Goal: Information Seeking & Learning: Find specific fact

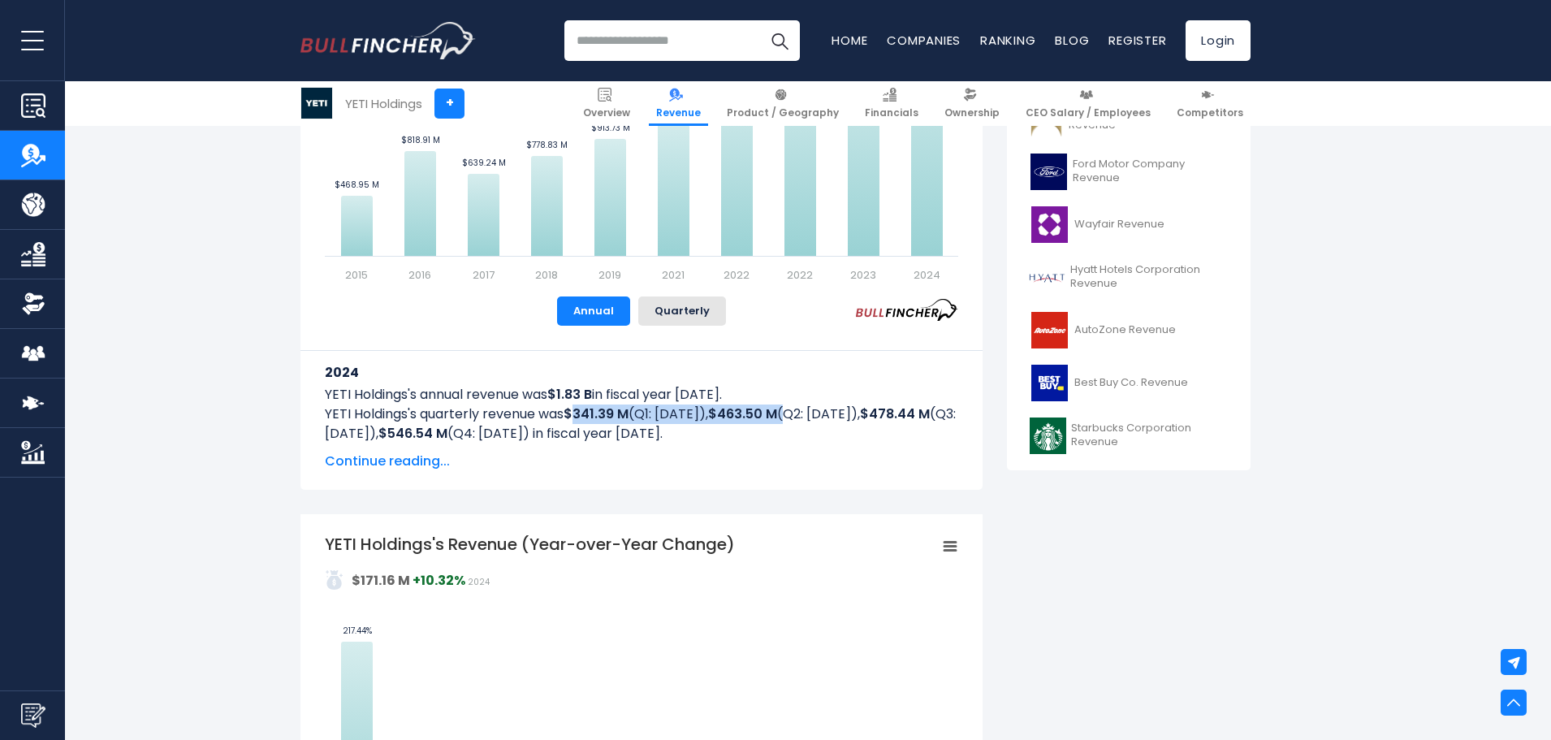
drag, startPoint x: 576, startPoint y: 409, endPoint x: 810, endPoint y: 420, distance: 234.0
click at [810, 420] on p "YETI Holdings's quarterly revenue was $341.39 M (Q1: [DATE]), $463.50 M (Q2: [D…" at bounding box center [641, 423] width 633 height 39
click at [826, 370] on h3 "2024" at bounding box center [641, 372] width 633 height 20
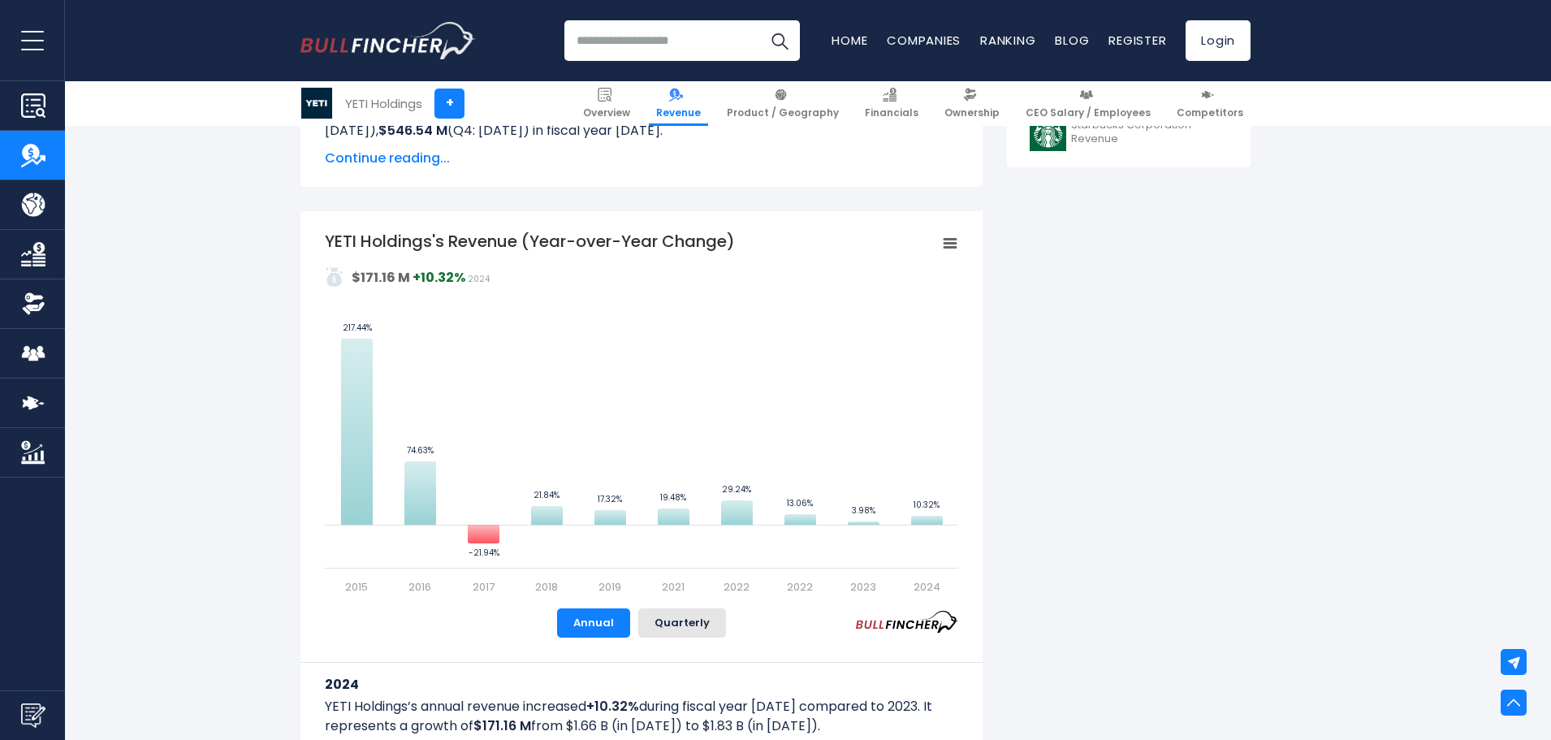
scroll to position [918, 0]
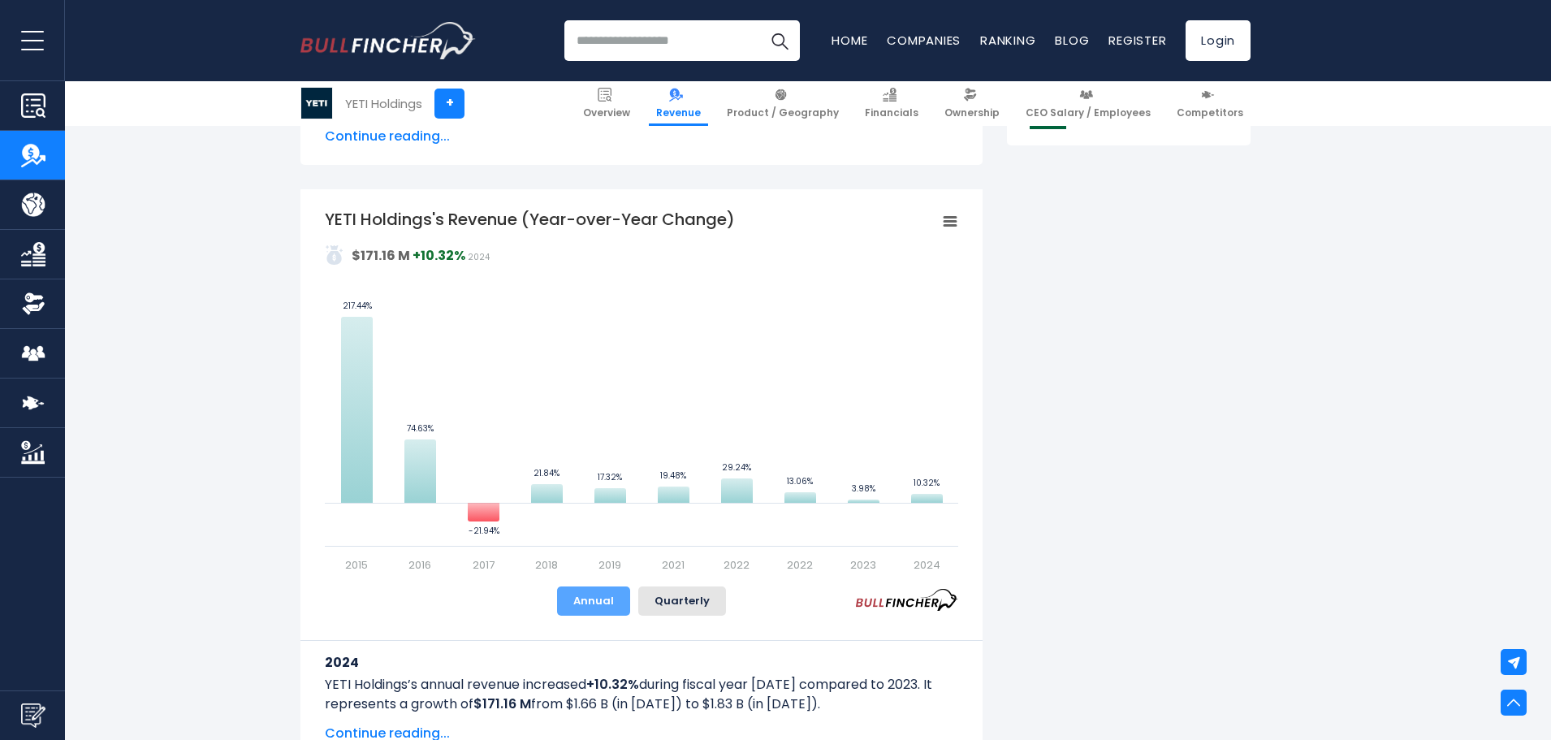
click at [584, 588] on button "Annual" at bounding box center [593, 600] width 73 height 29
click at [597, 607] on button "Annual" at bounding box center [593, 600] width 73 height 29
click at [693, 602] on button "Quarterly" at bounding box center [682, 600] width 88 height 29
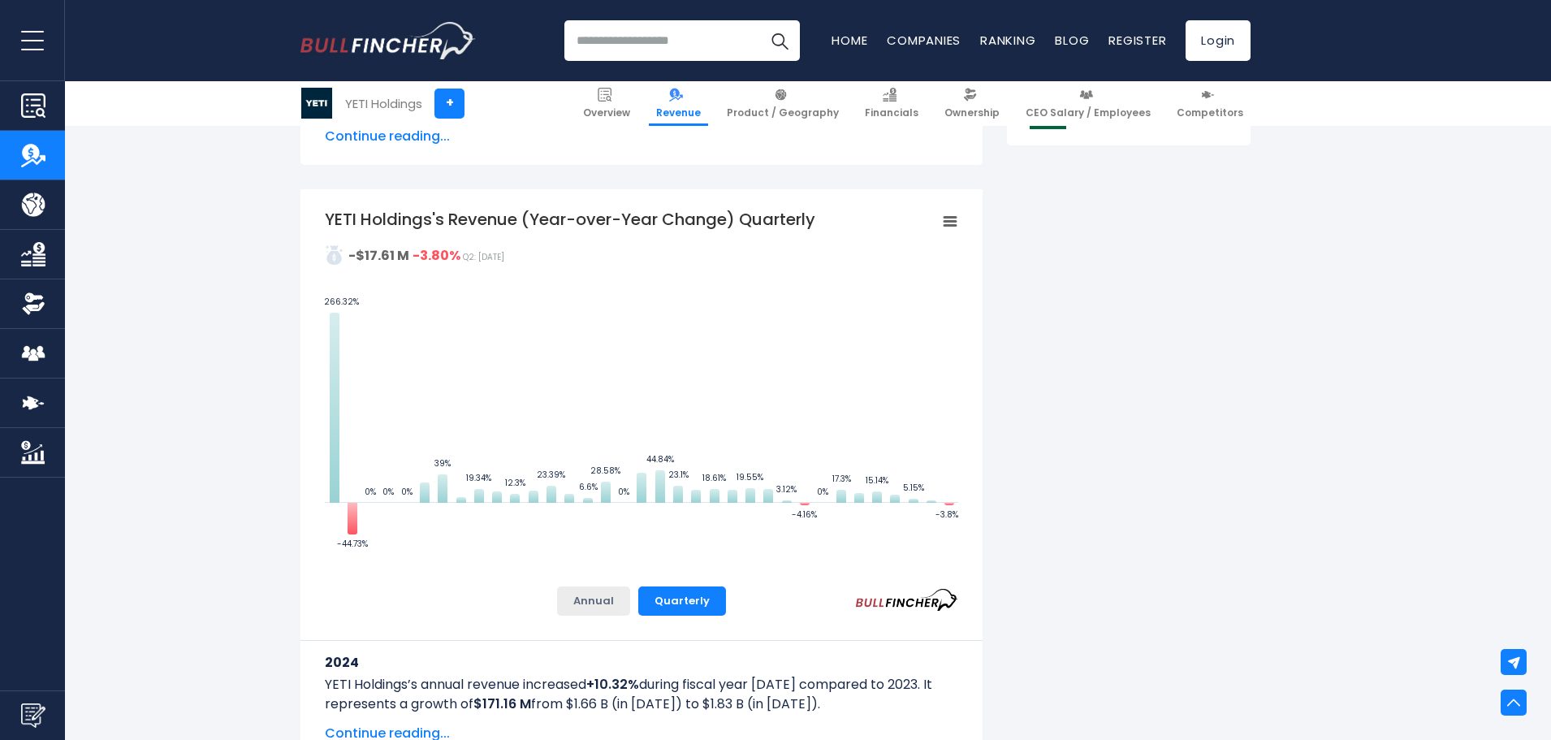
click at [580, 598] on button "Annual" at bounding box center [593, 600] width 73 height 29
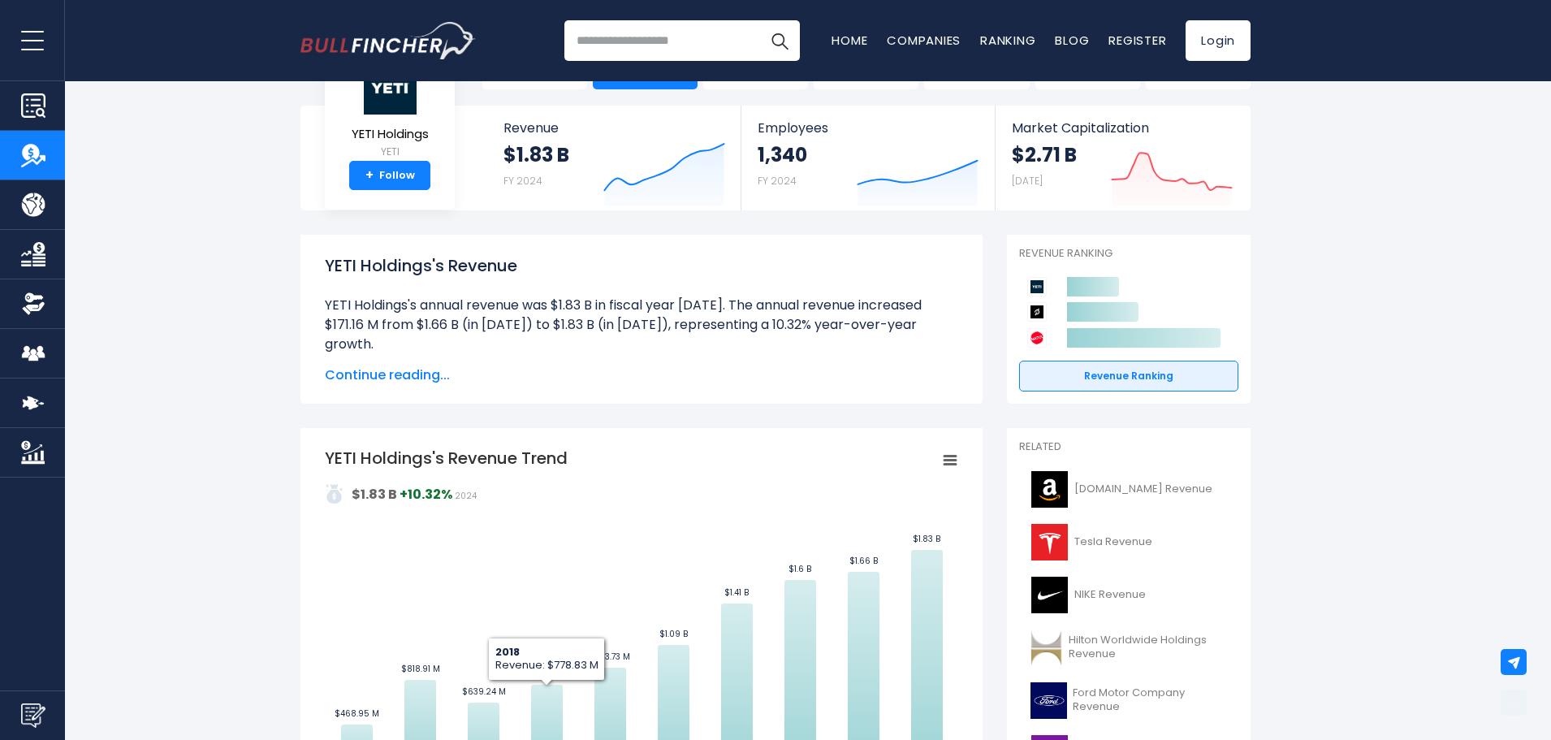
scroll to position [0, 0]
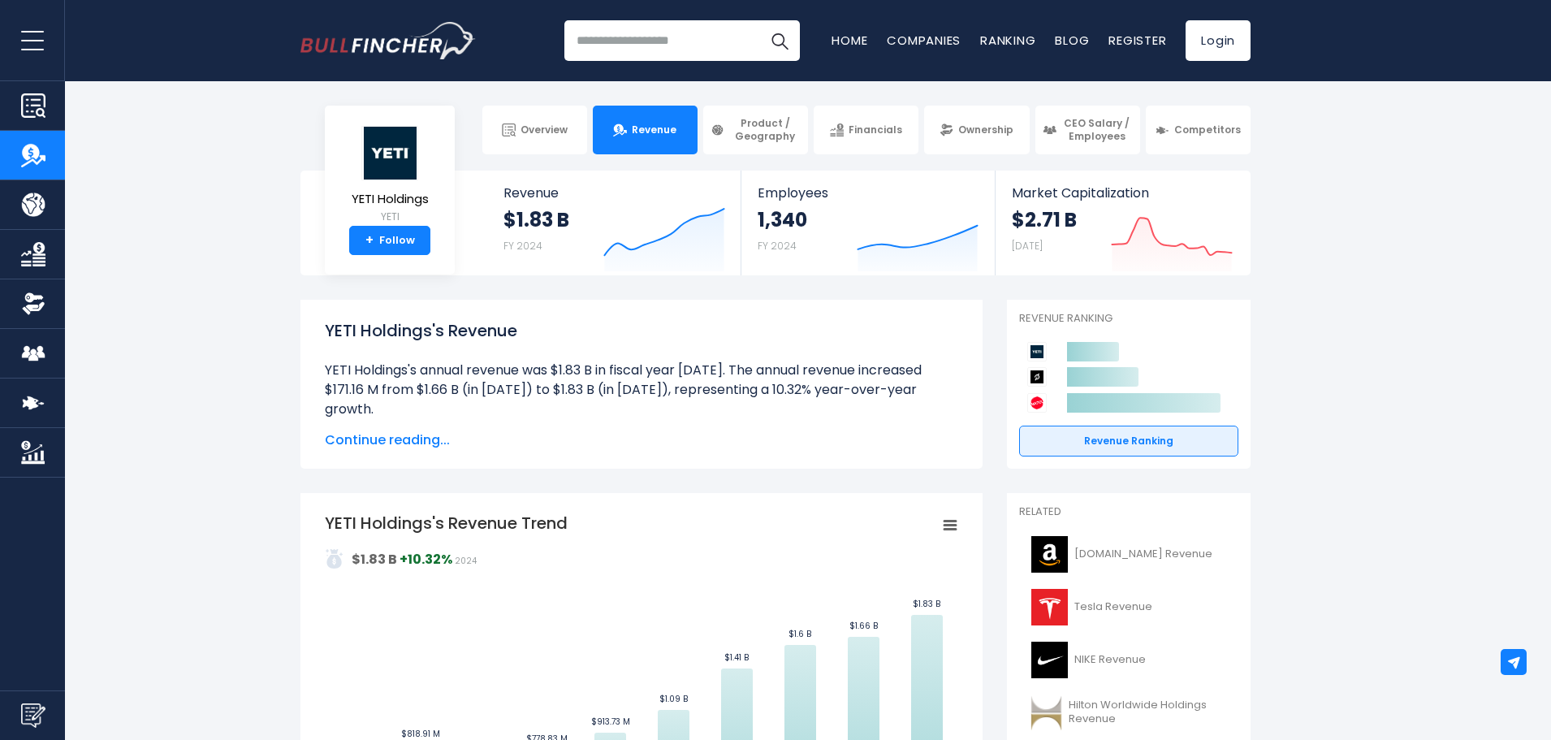
click at [408, 150] on div "Overview Revenue Product / Geography Financials Ownership CEO Salary / Employees" at bounding box center [775, 130] width 950 height 49
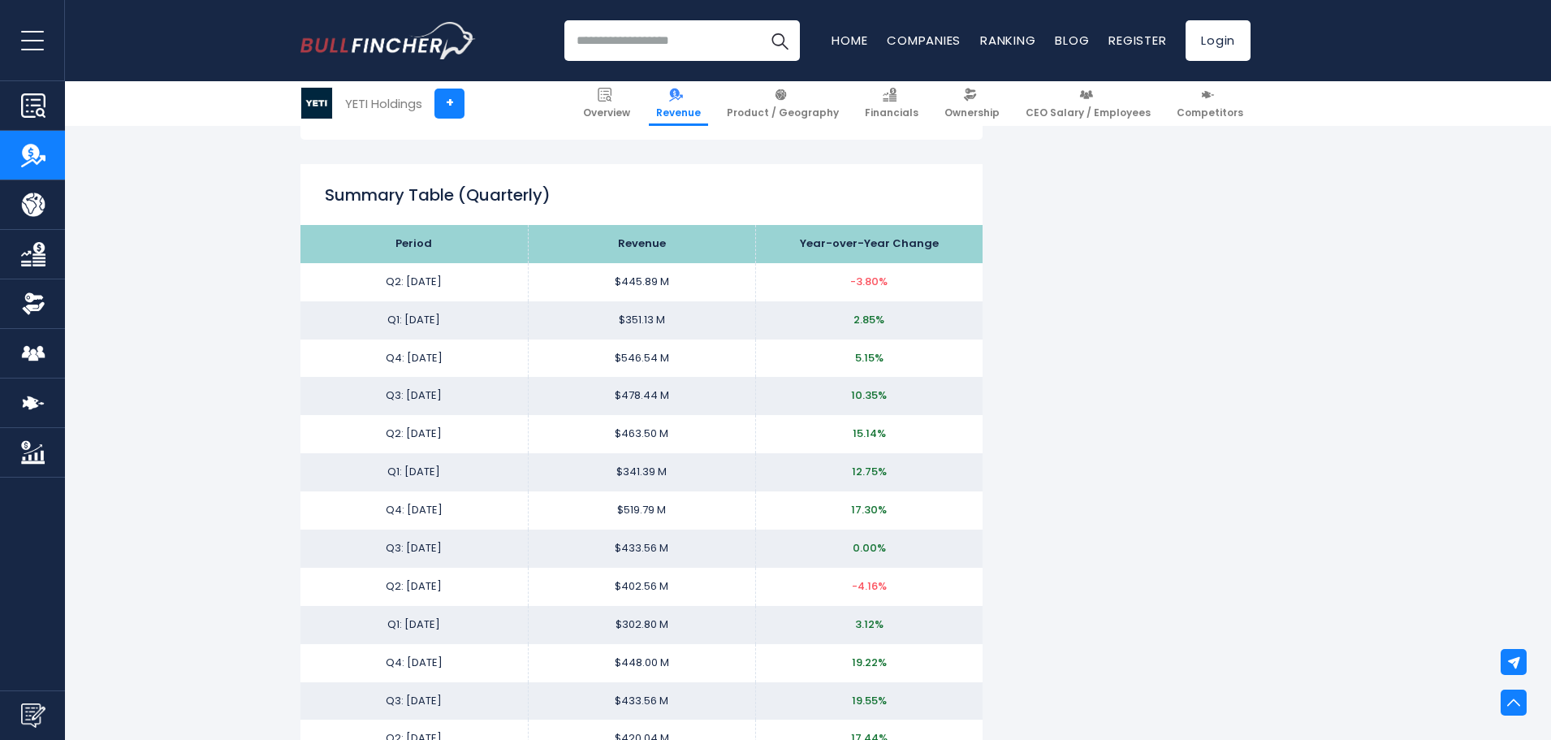
scroll to position [2111, 0]
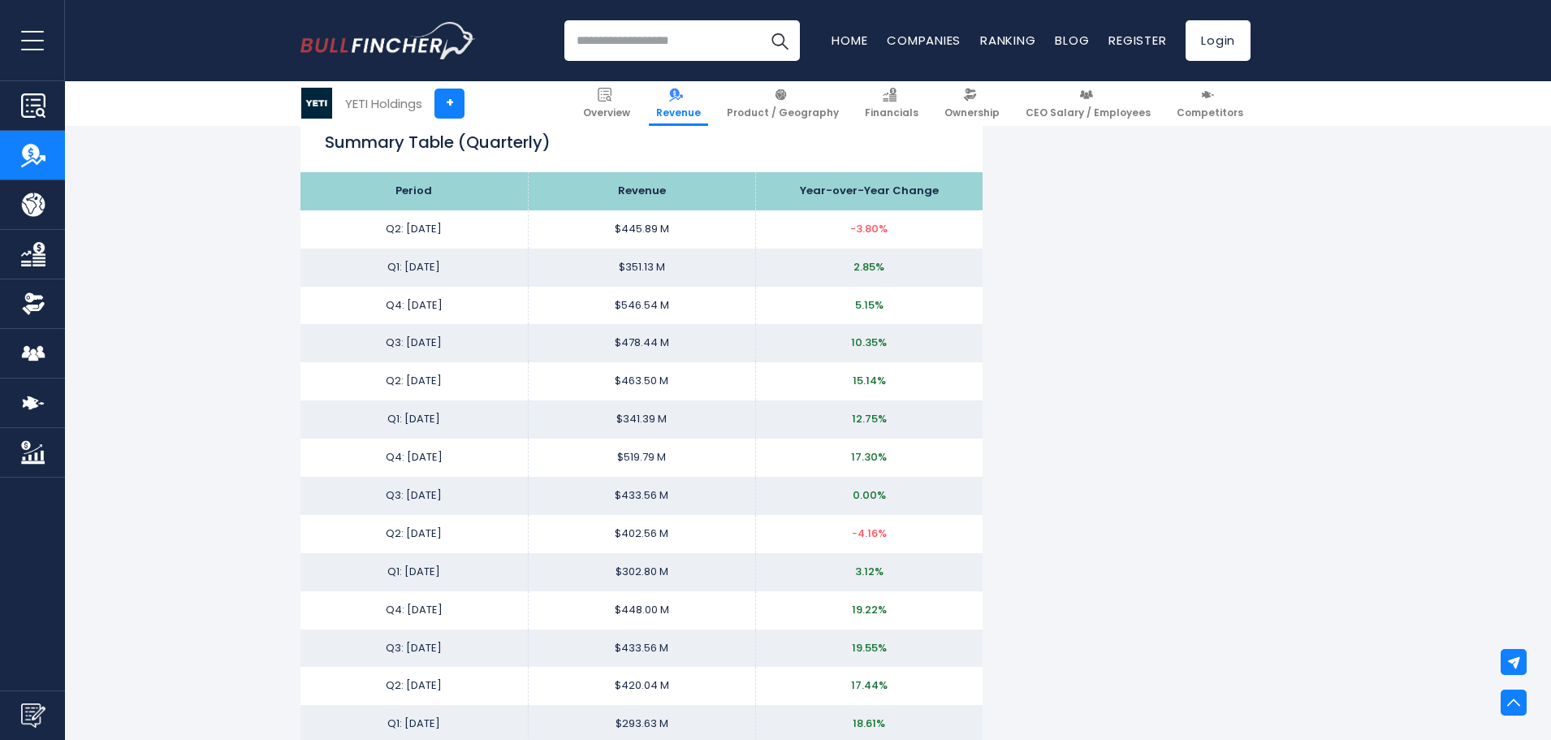
drag, startPoint x: 382, startPoint y: 202, endPoint x: 958, endPoint y: 399, distance: 608.2
click at [1003, 451] on div "YETI Holdings's Revenue YETI Holdings's annual revenue was $1.83 B in fiscal ye…" at bounding box center [775, 358] width 950 height 4339
drag, startPoint x: 1052, startPoint y: 368, endPoint x: 947, endPoint y: 387, distance: 106.5
click at [1052, 366] on div "YETI Holdings's Revenue YETI Holdings's annual revenue was $1.83 B in fiscal ye…" at bounding box center [775, 358] width 950 height 4339
click at [697, 235] on td "$445.89 M" at bounding box center [641, 229] width 227 height 38
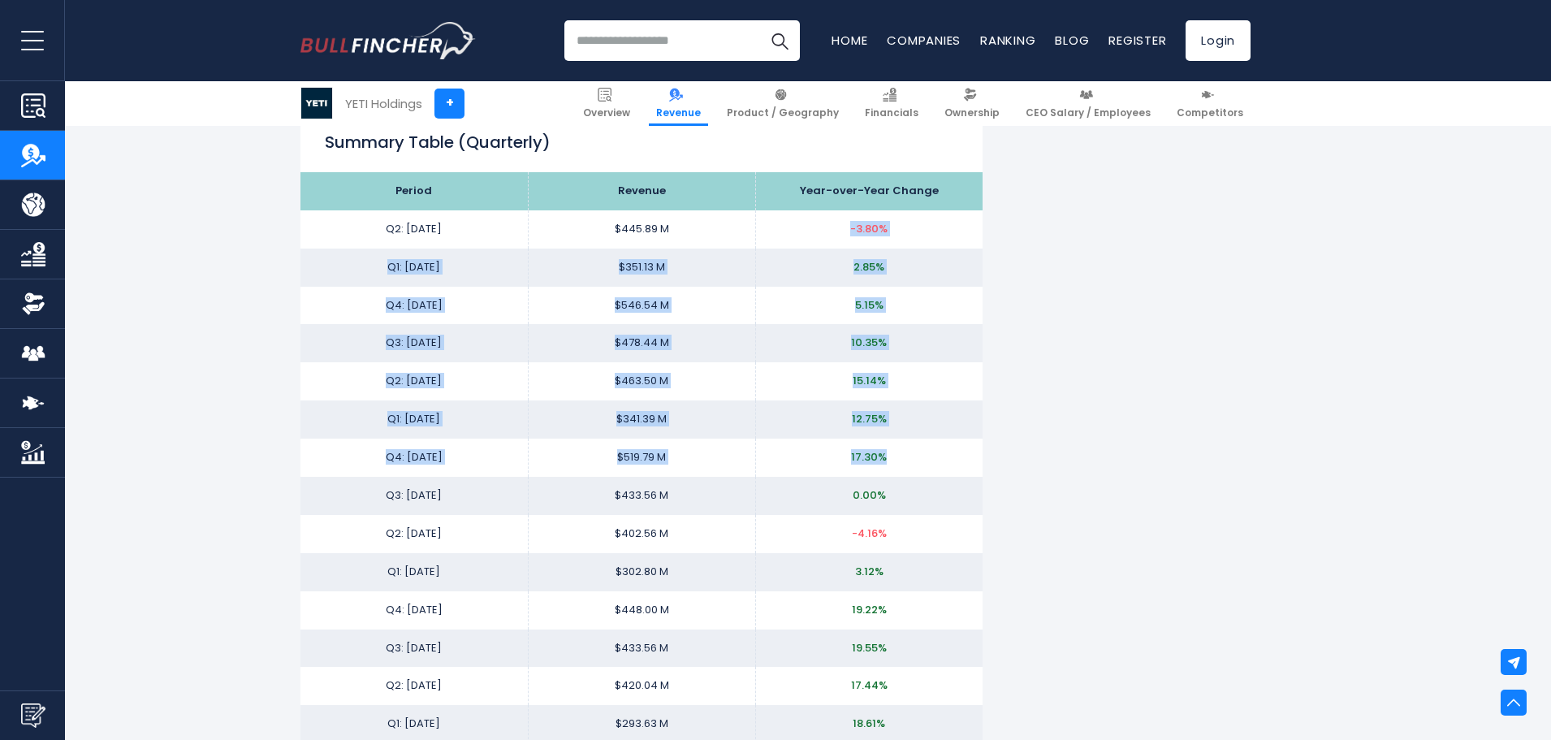
drag, startPoint x: 908, startPoint y: 242, endPoint x: 1085, endPoint y: 337, distance: 200.1
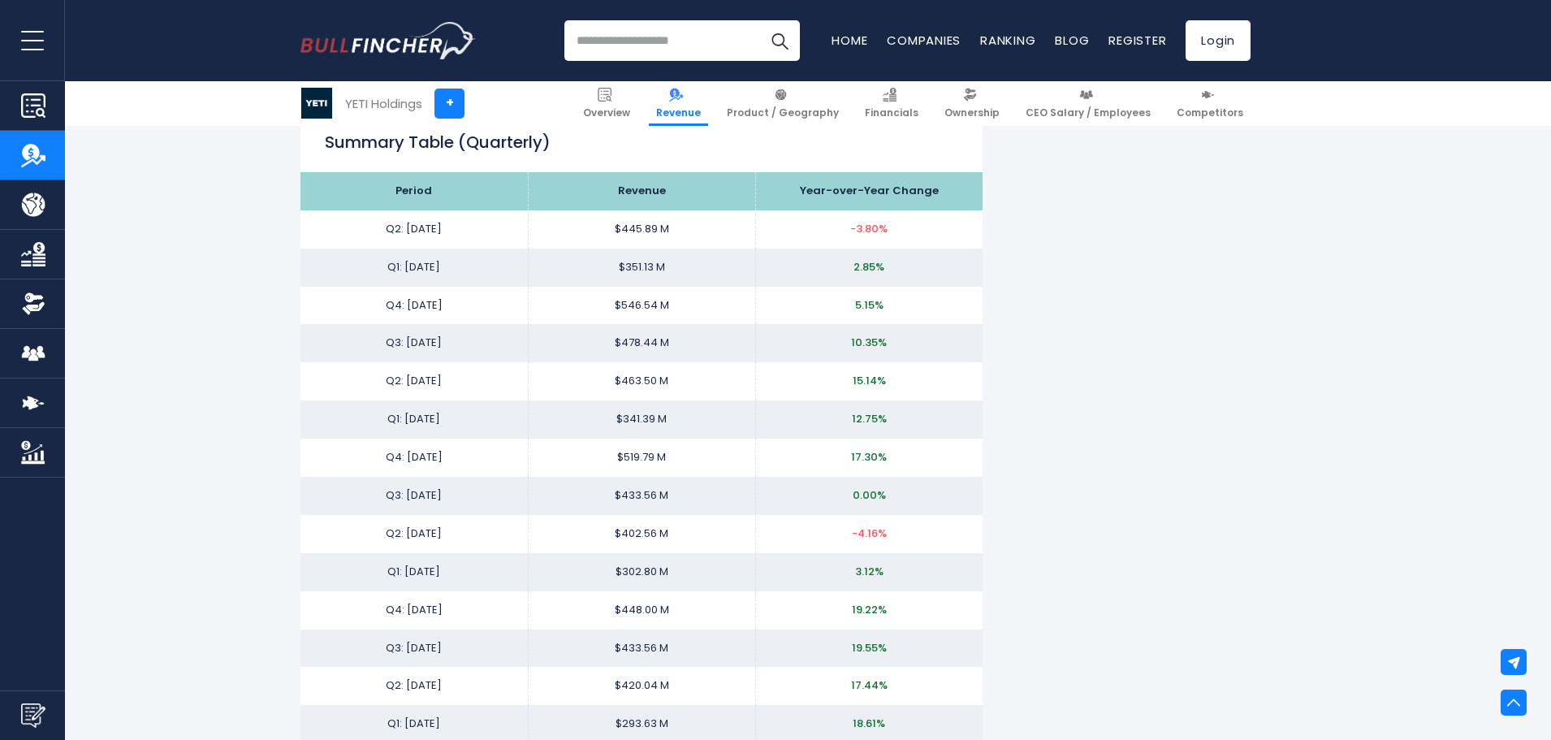
click at [1124, 304] on div "YETI Holdings's Revenue YETI Holdings's annual revenue was $1.83 B in fiscal ye…" at bounding box center [775, 358] width 950 height 4339
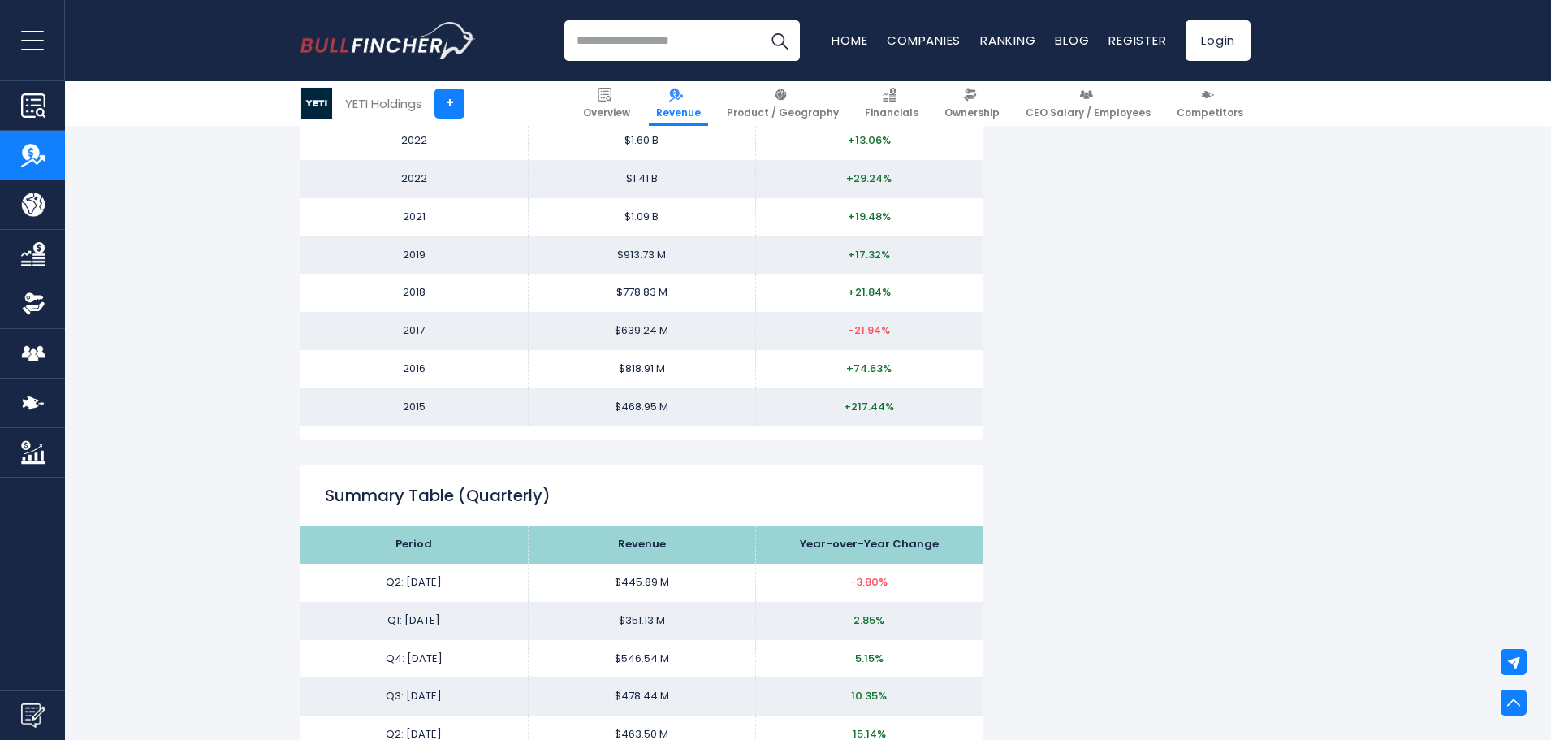
scroll to position [1786, 0]
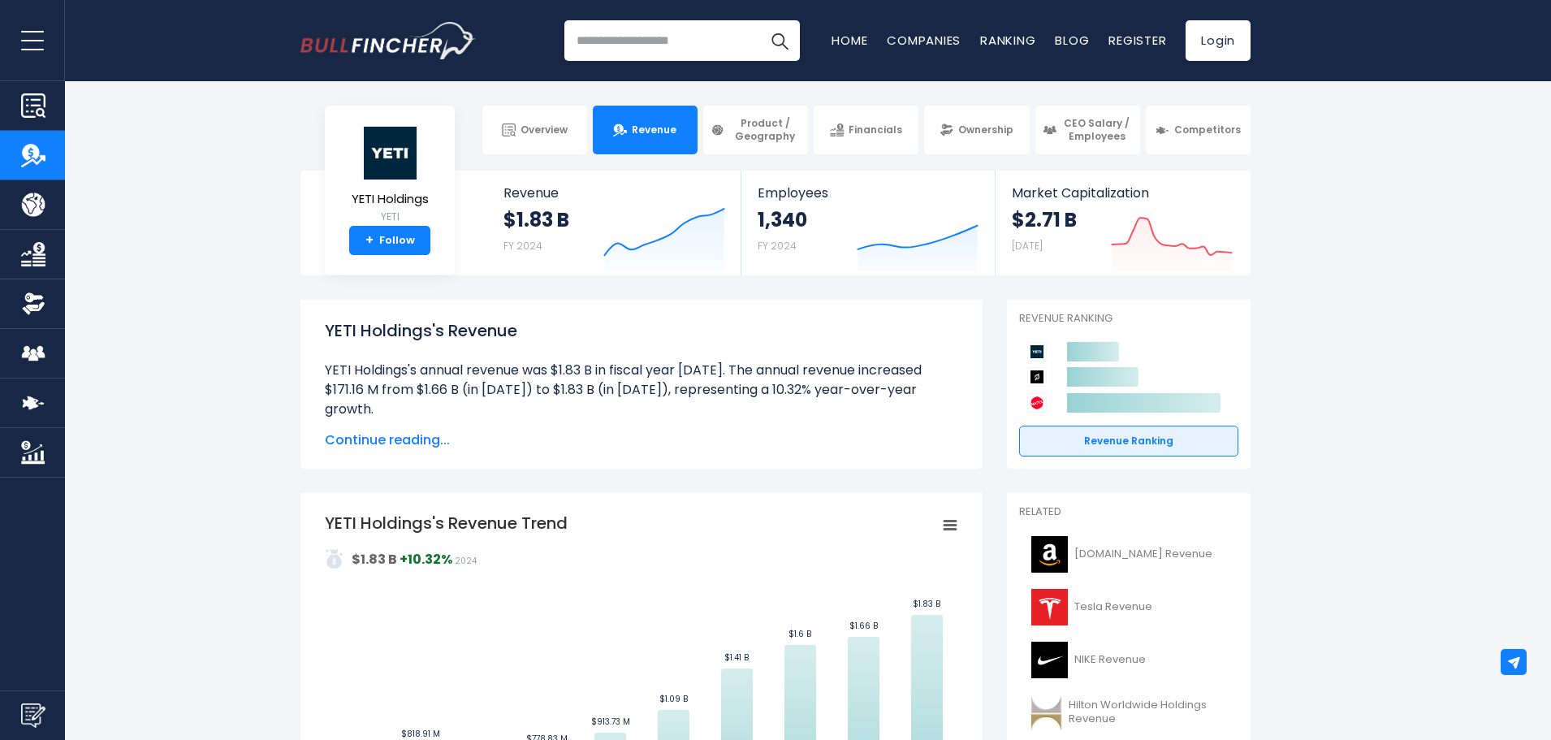
click at [1319, 185] on section "YETI Holdings YETI + Follow Revenue $1.83 B FY 2024 Created with Highcharts 12.…" at bounding box center [775, 222] width 1551 height 105
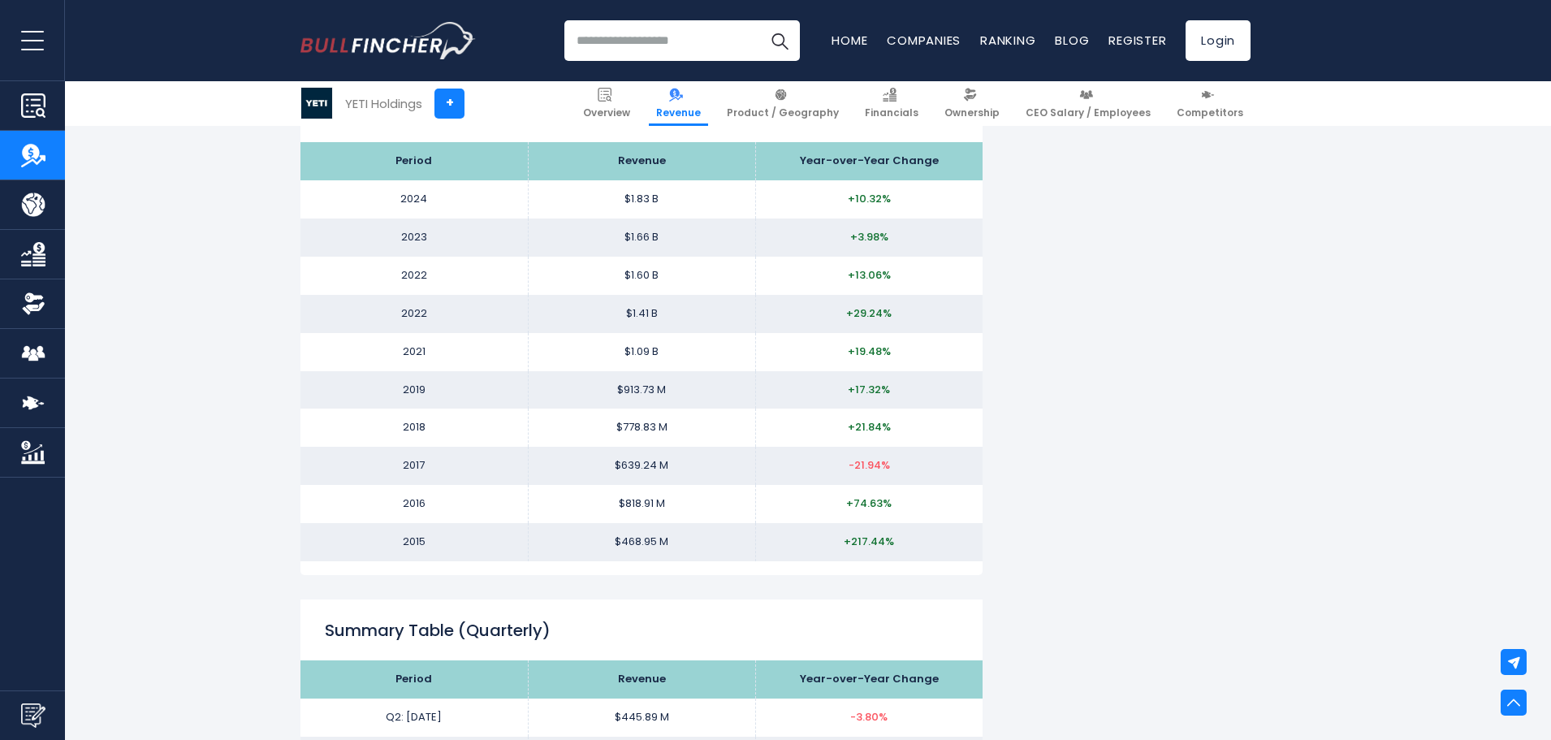
scroll to position [1624, 0]
drag, startPoint x: 589, startPoint y: 195, endPoint x: 928, endPoint y: 194, distance: 339.3
click at [936, 202] on tr "2024 $1.83 B +10.32%" at bounding box center [641, 198] width 682 height 38
